Goal: Task Accomplishment & Management: Manage account settings

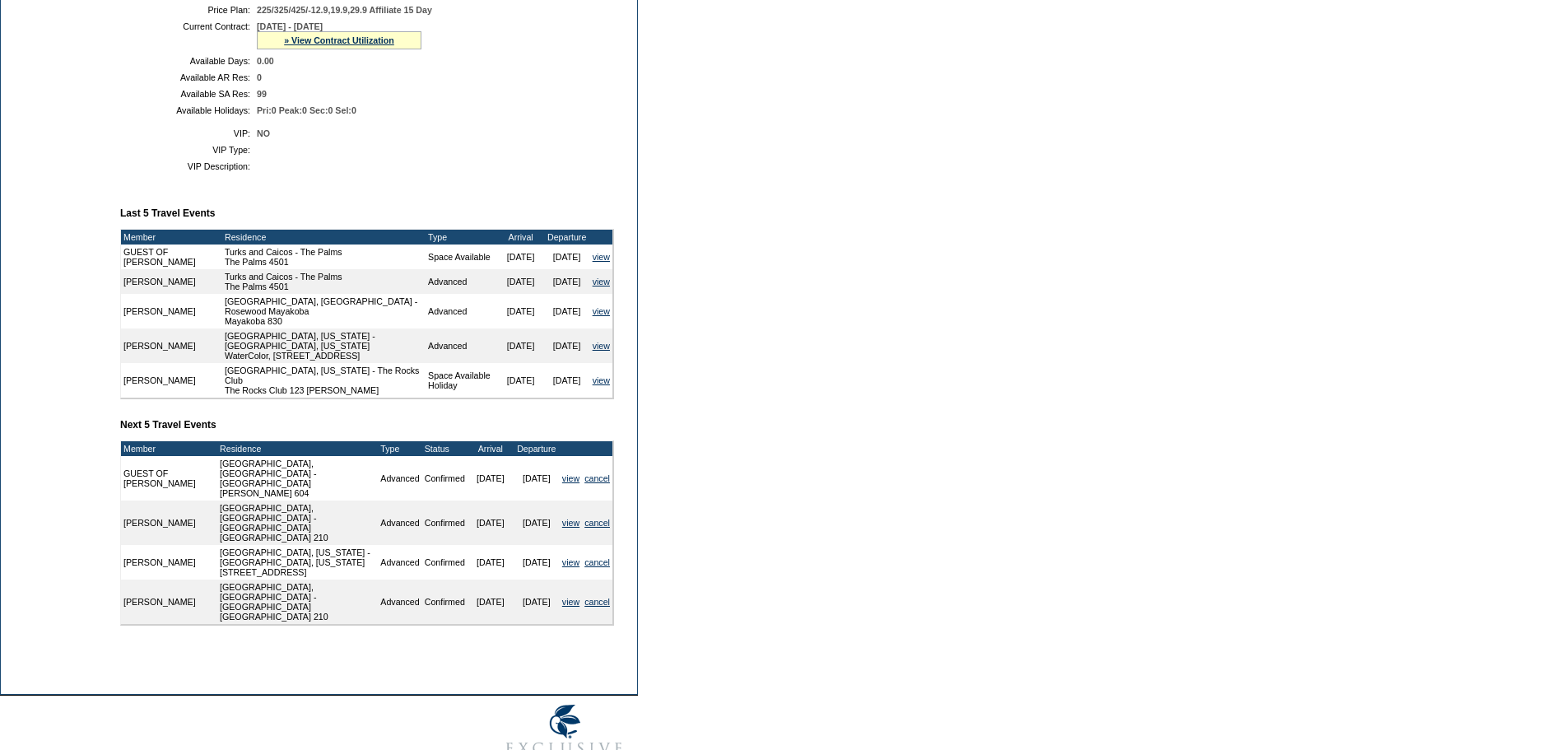
scroll to position [438, 0]
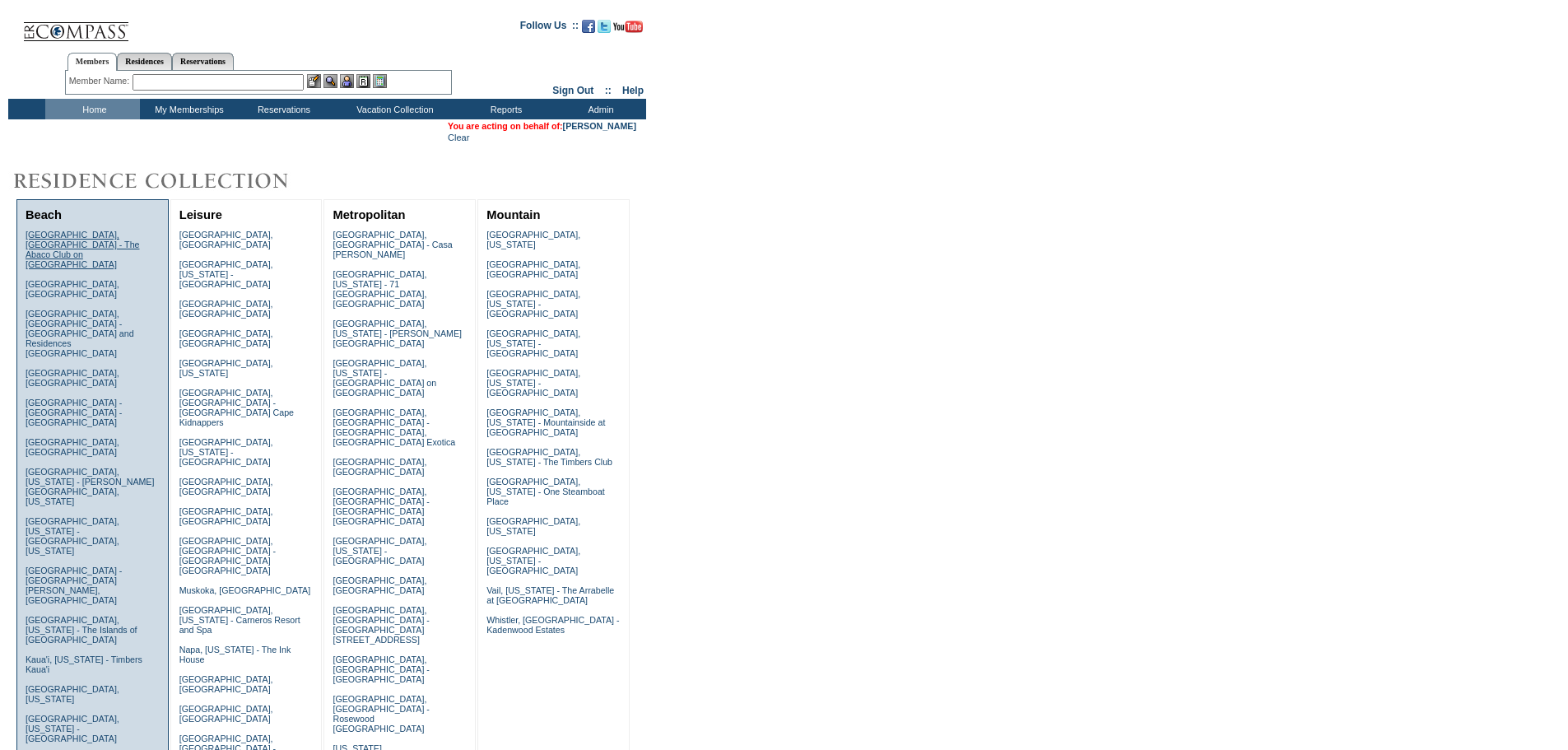
click at [33, 243] on link "[GEOGRAPHIC_DATA], [GEOGRAPHIC_DATA] - The Abaco Club on [GEOGRAPHIC_DATA]" at bounding box center [82, 249] width 114 height 39
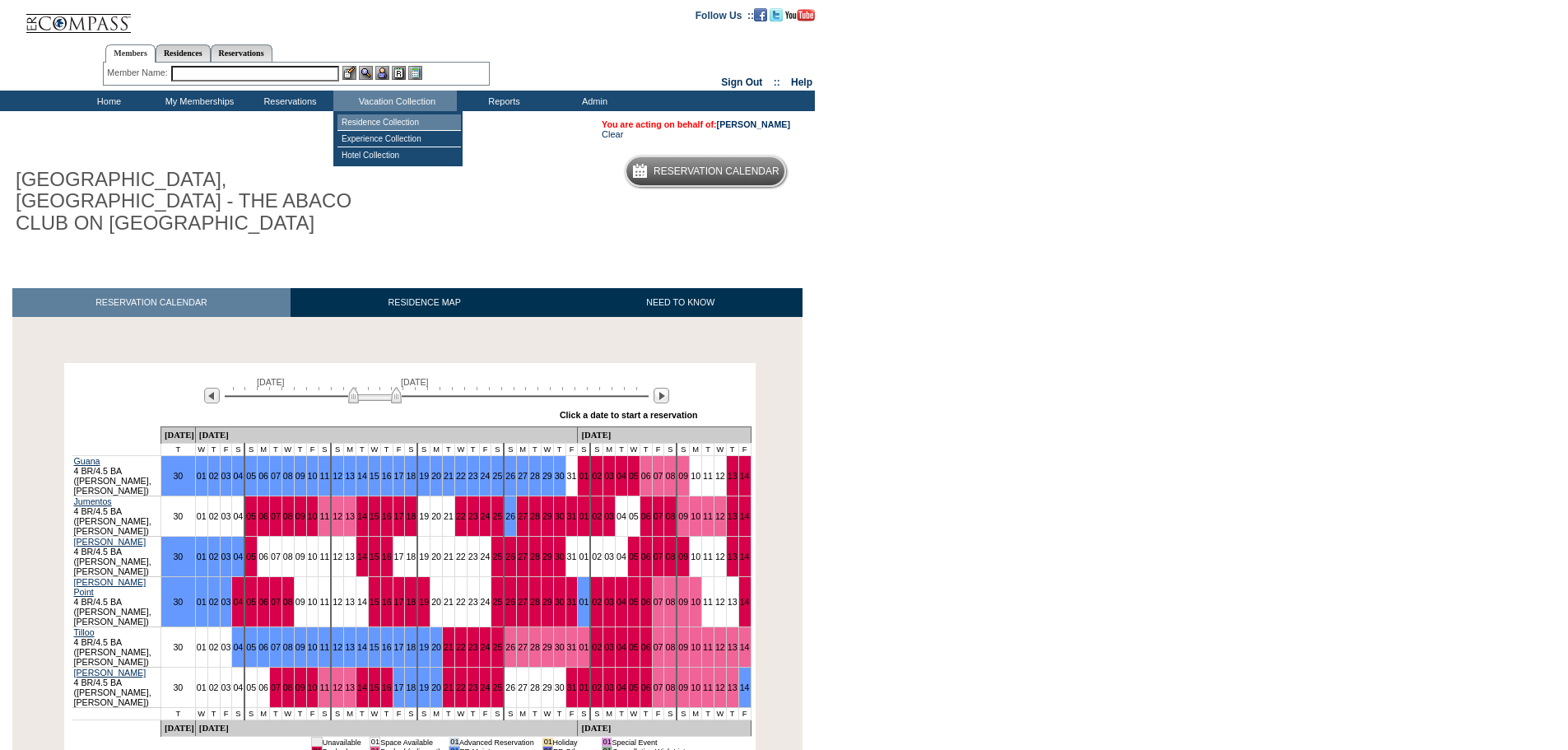
click at [377, 125] on td "Residence Collection" at bounding box center [399, 123] width 124 height 17
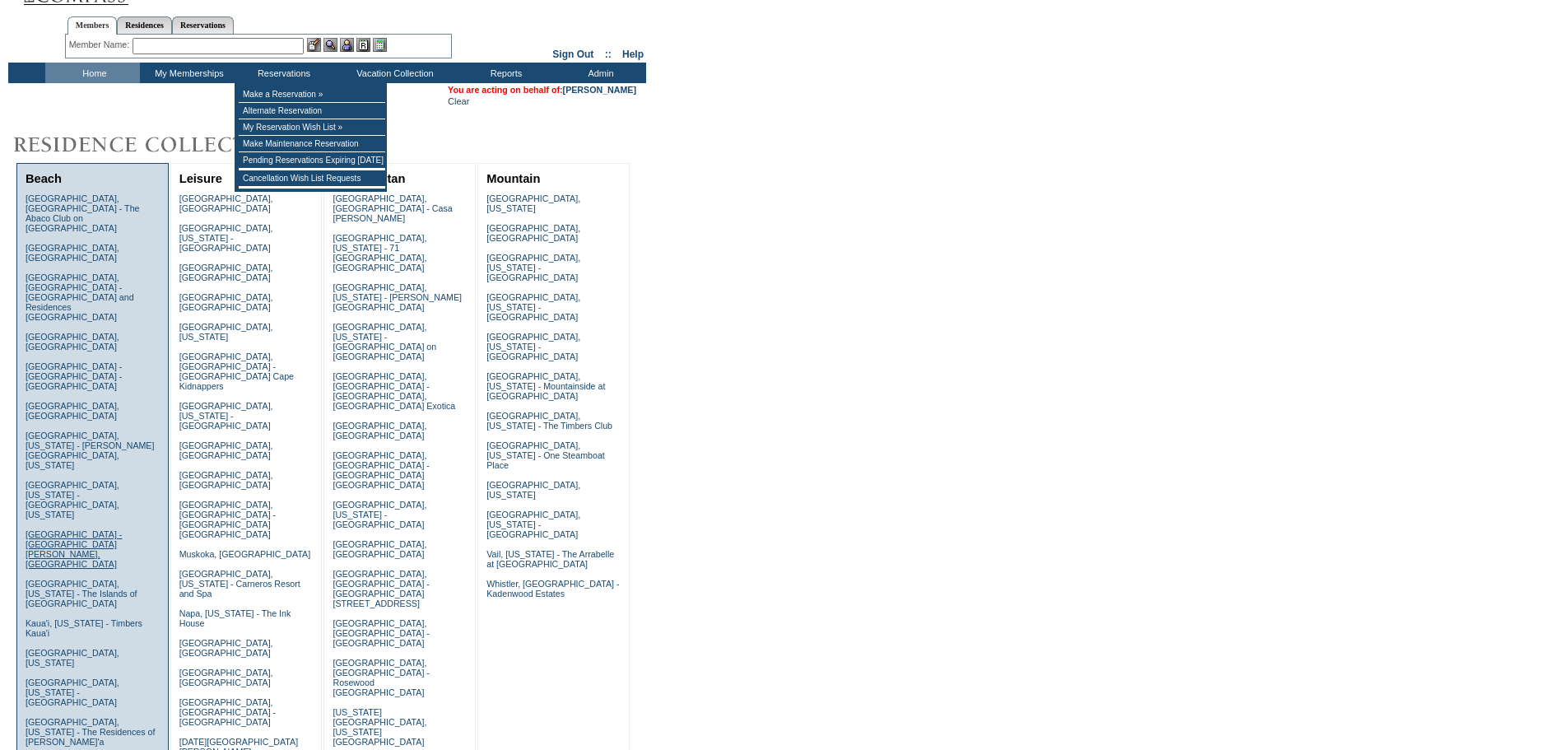
scroll to position [55, 0]
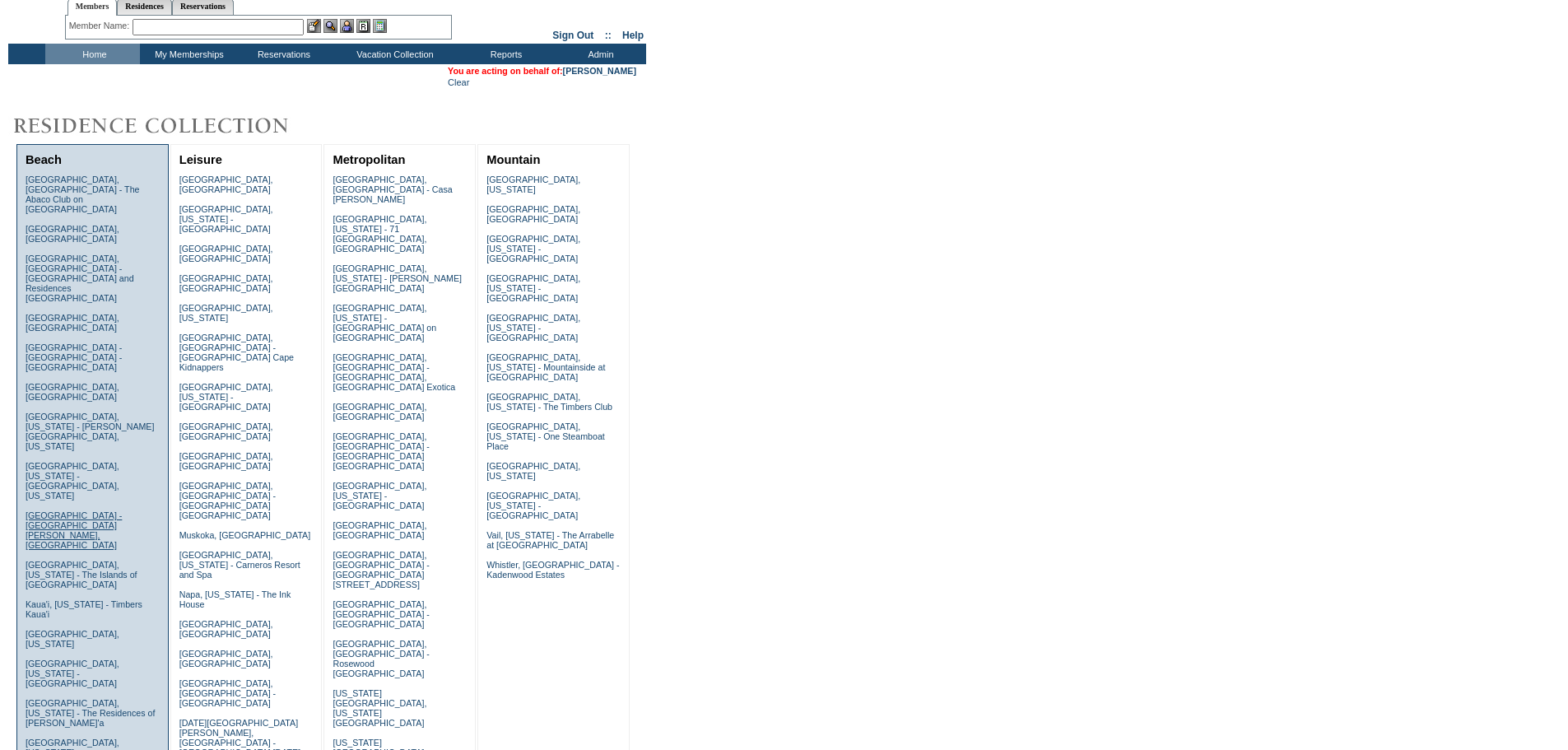
click at [58, 510] on link "Grand Cayman Island - The Ritz-Carlton, Grand Cayman" at bounding box center [73, 530] width 96 height 39
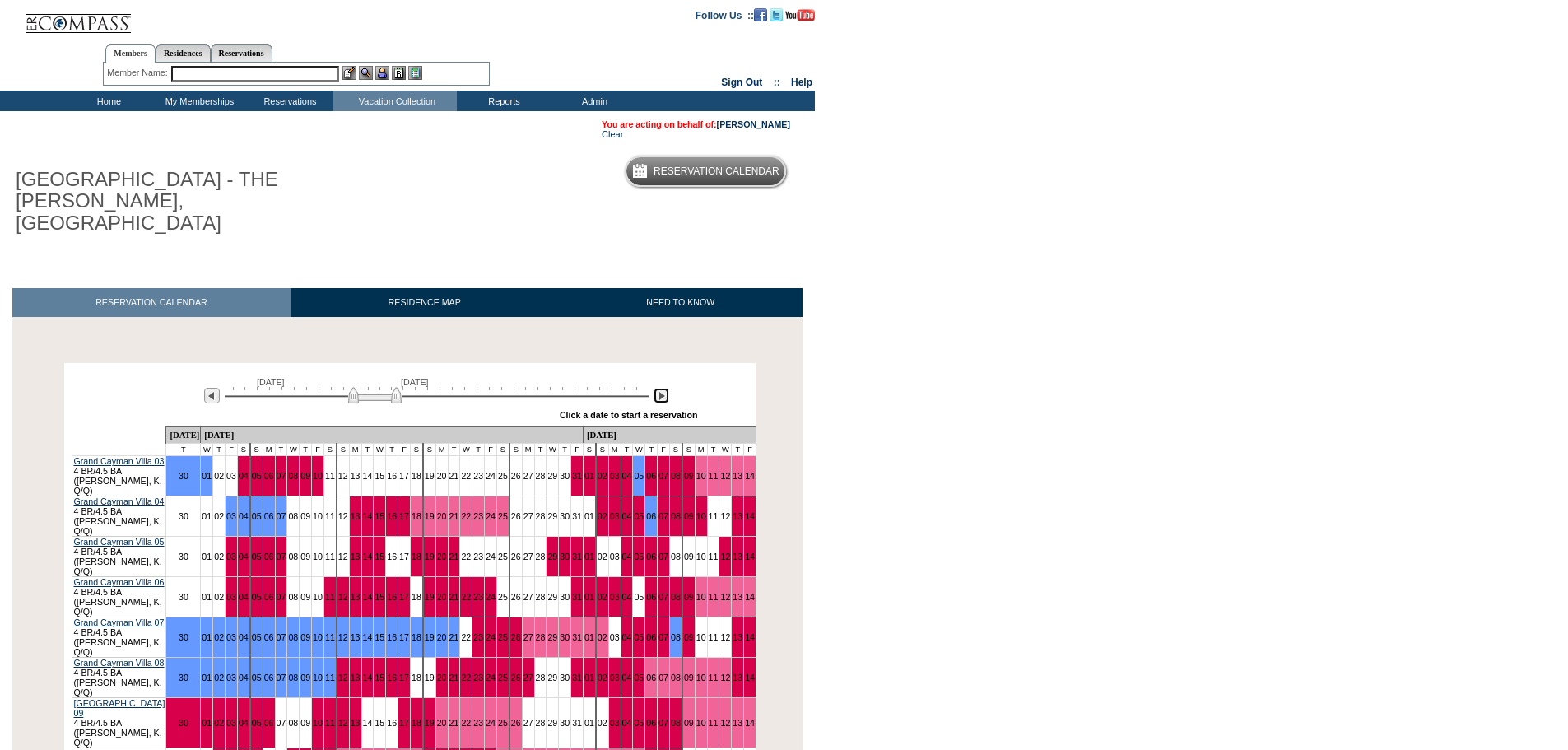
click at [665, 388] on img at bounding box center [661, 395] width 16 height 16
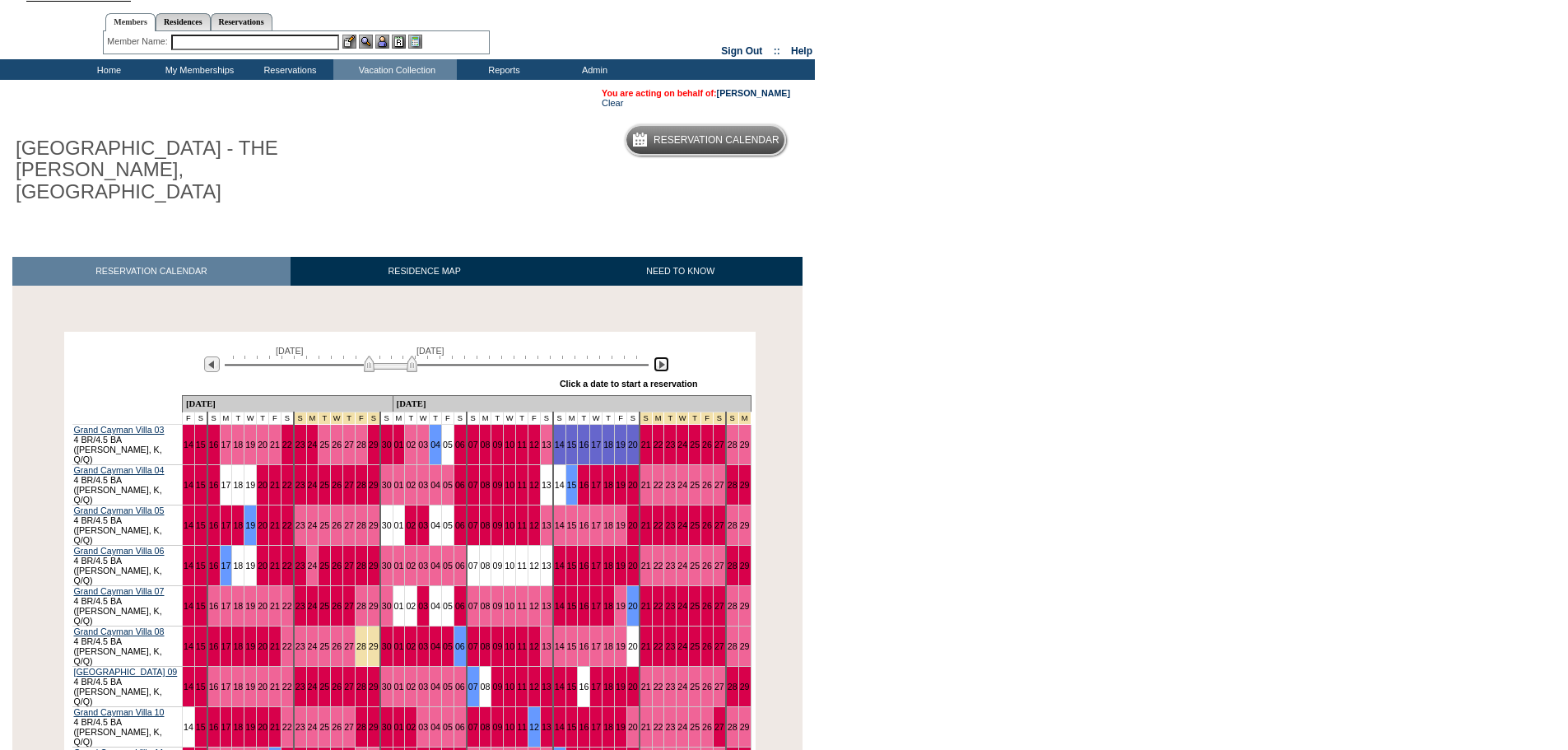
scroll to position [110, 0]
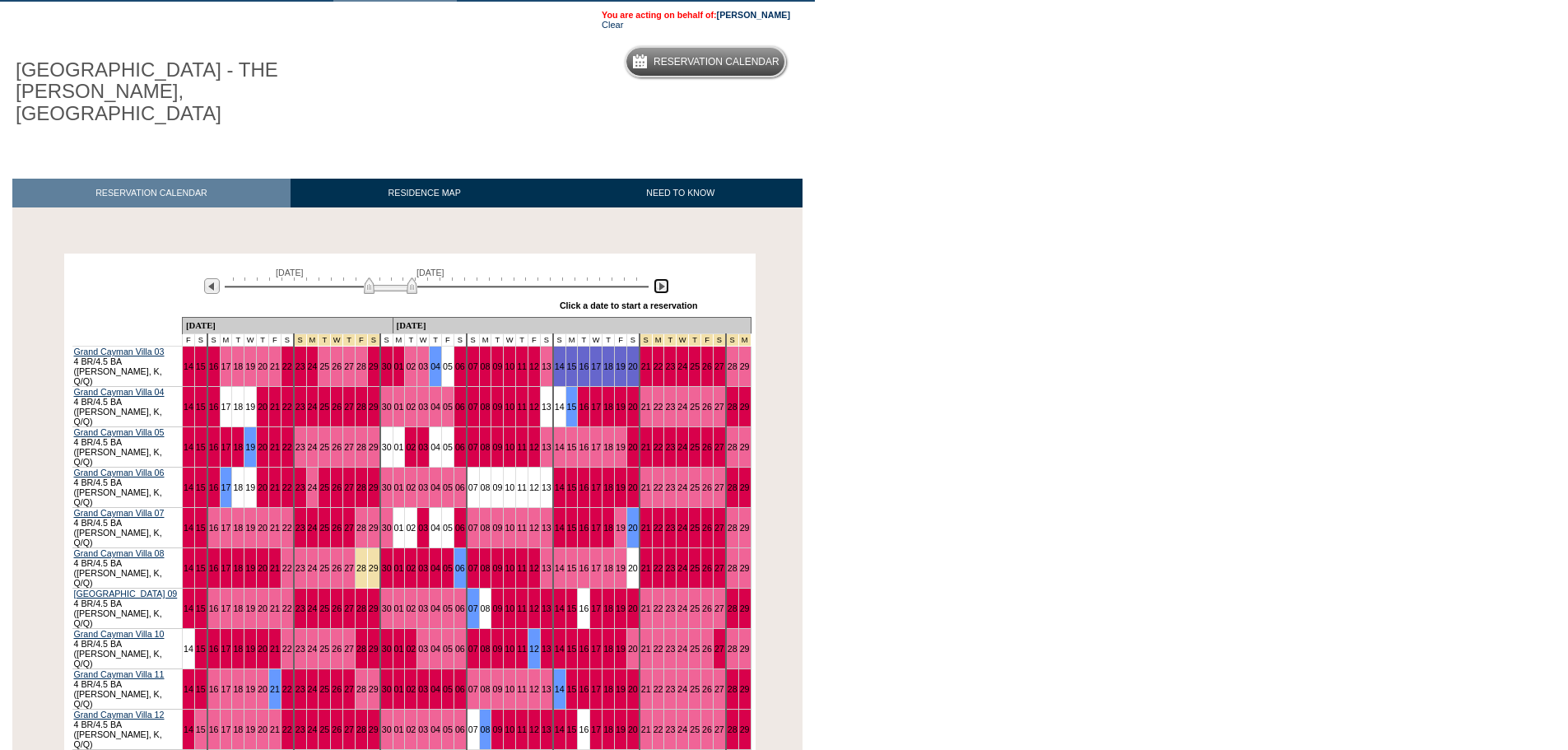
click at [669, 278] on img at bounding box center [661, 286] width 16 height 16
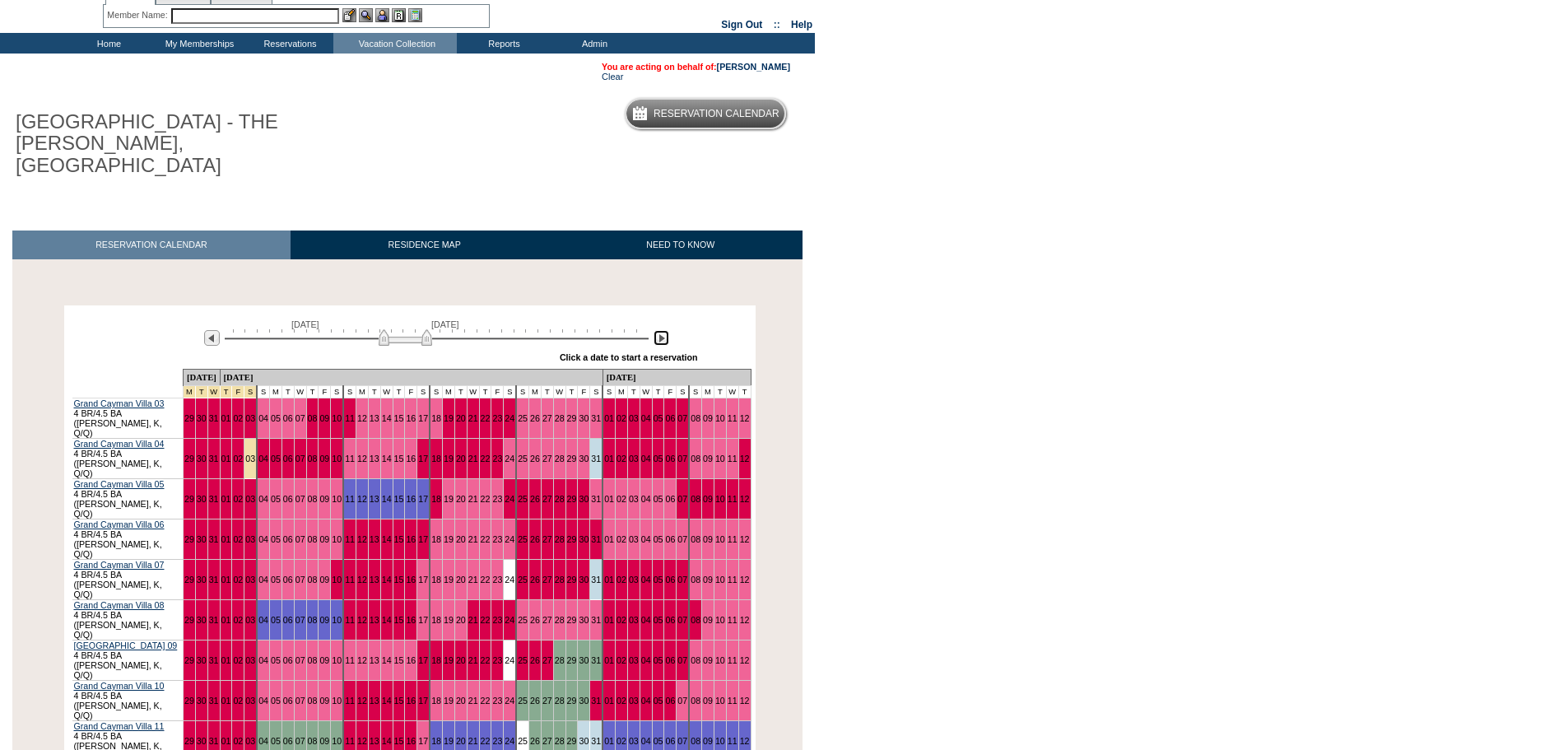
scroll to position [0, 0]
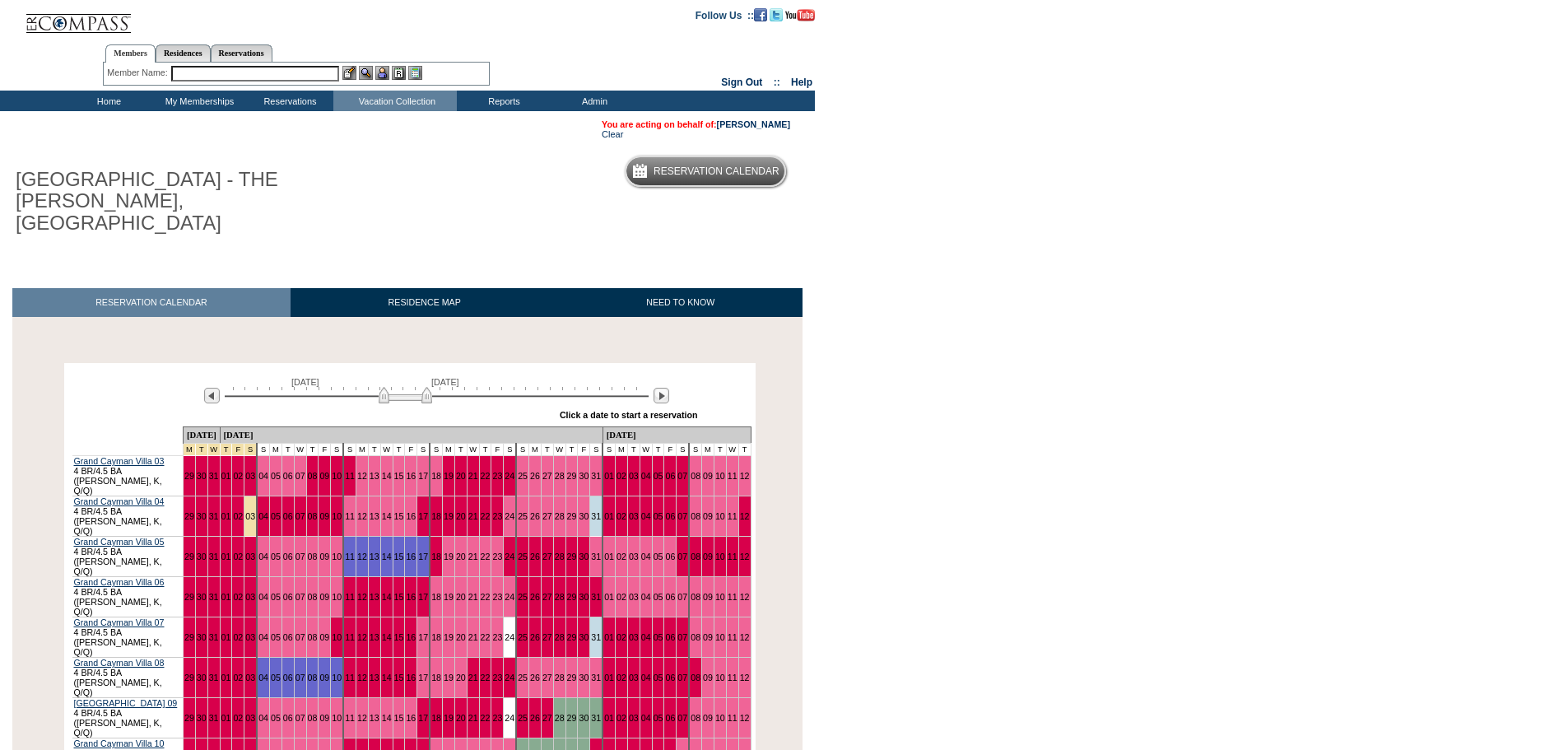
click at [208, 69] on input "text" at bounding box center [255, 73] width 168 height 16
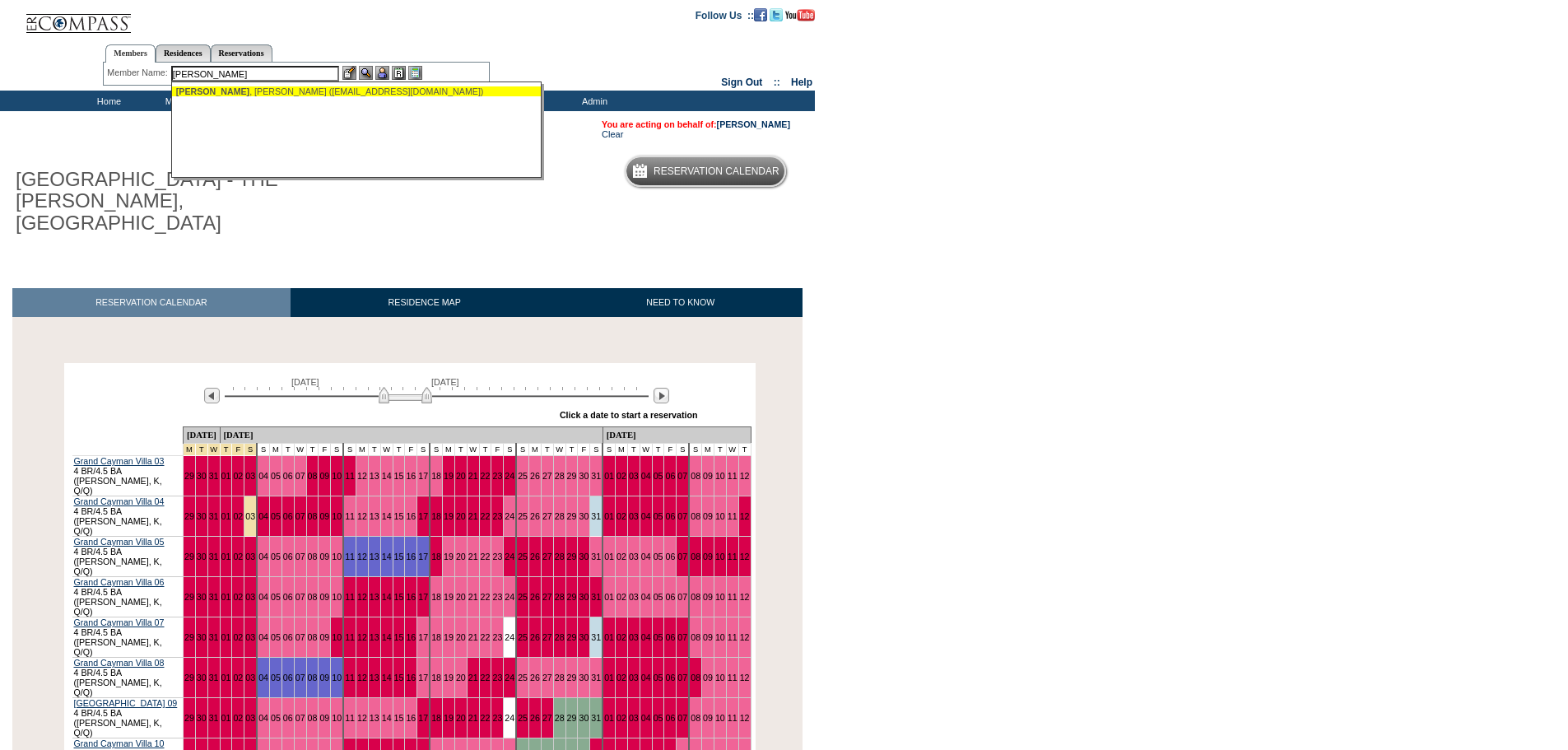
click at [241, 97] on ul "Coburn , Paul (pauljrc@yahoo.com)" at bounding box center [357, 91] width 370 height 18
click at [259, 92] on div "Coburn , Paul (pauljrc@yahoo.com)" at bounding box center [357, 91] width 362 height 10
type input "Coburn, Paul (pauljrc@yahoo.com)"
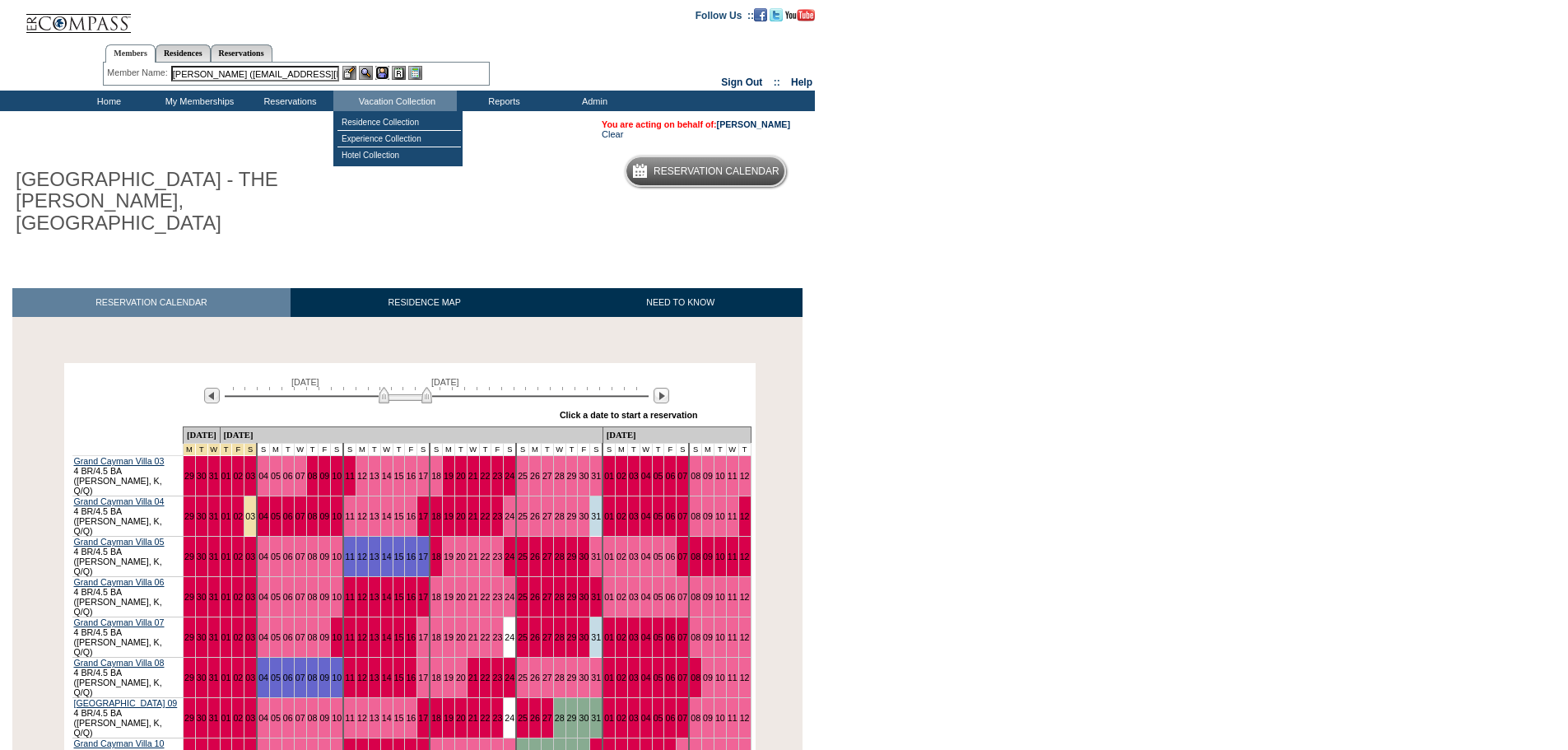
click at [382, 71] on img at bounding box center [382, 72] width 14 height 14
click at [371, 72] on img at bounding box center [365, 72] width 14 height 14
